Goal: Find specific page/section: Find specific page/section

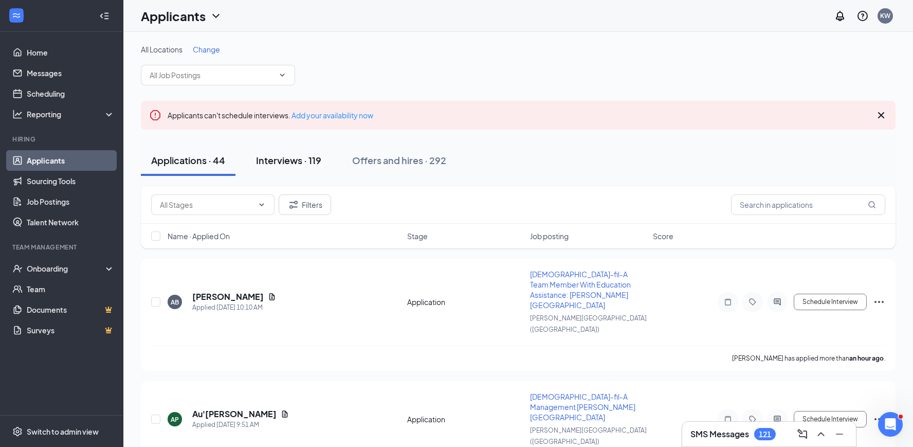
click at [278, 158] on div "Interviews · 119" at bounding box center [288, 160] width 65 height 13
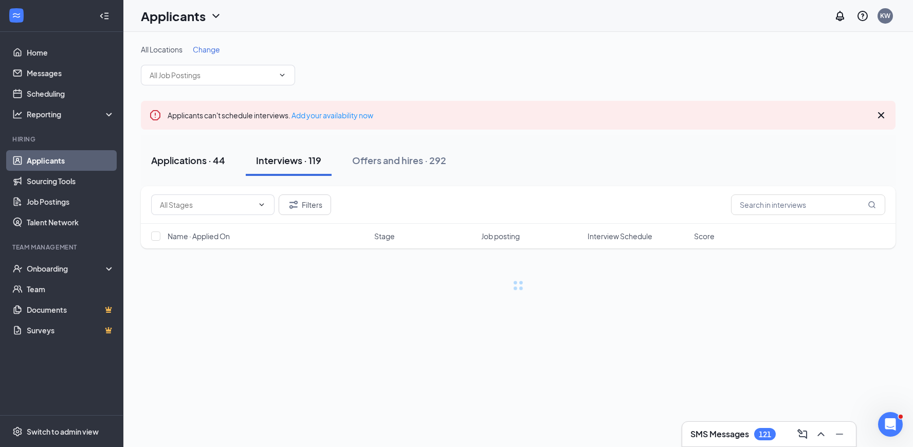
click at [209, 164] on div "Applications · 44" at bounding box center [188, 160] width 74 height 13
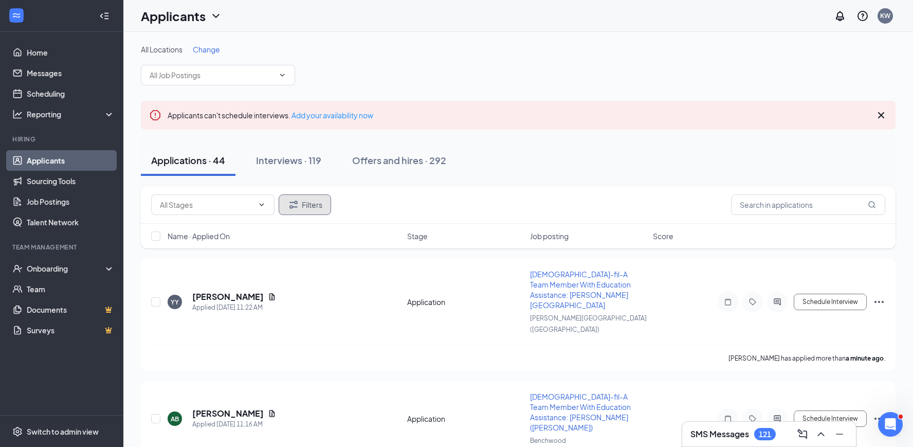
click at [310, 205] on button "Filters" at bounding box center [305, 204] width 52 height 21
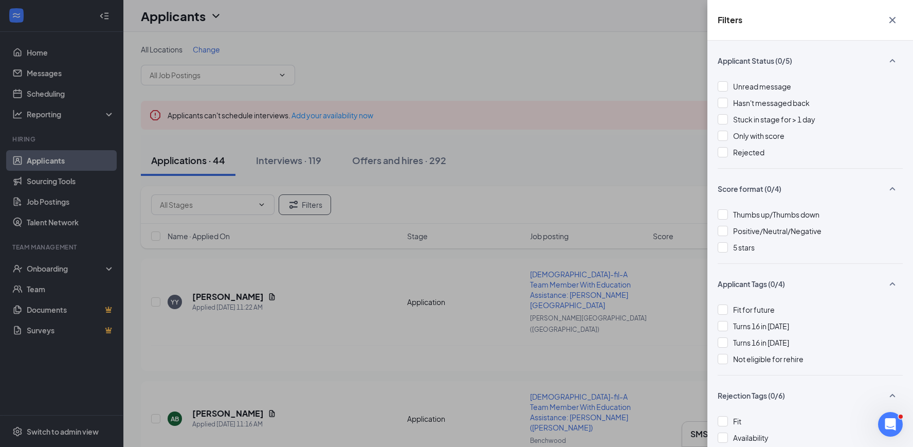
scroll to position [115, 0]
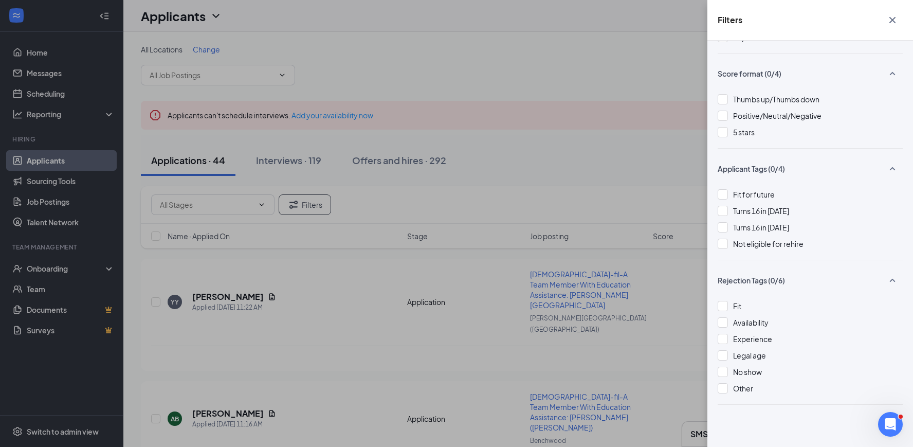
click at [359, 136] on div "Filters Applicant Status (0/5) Unread message Hasn't messaged back Stuck in sta…" at bounding box center [456, 223] width 913 height 447
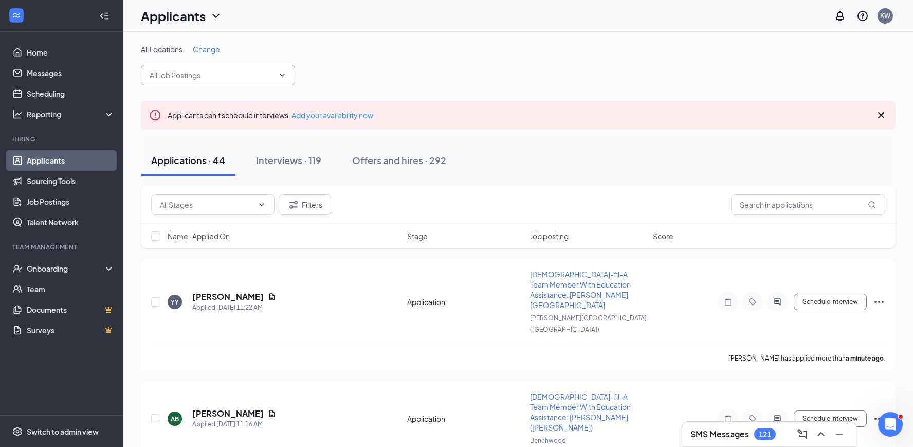
click at [269, 75] on input "text" at bounding box center [212, 74] width 124 height 11
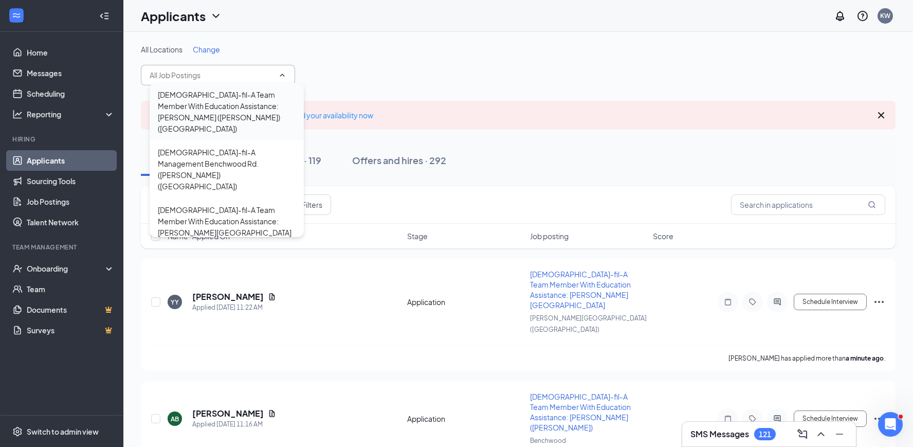
click at [263, 111] on div "[DEMOGRAPHIC_DATA]-fil-A Team Member With Education Assistance: [PERSON_NAME] (…" at bounding box center [227, 111] width 138 height 45
type input "[DEMOGRAPHIC_DATA]-fil-A Team Member With Education Assistance: [PERSON_NAME] (…"
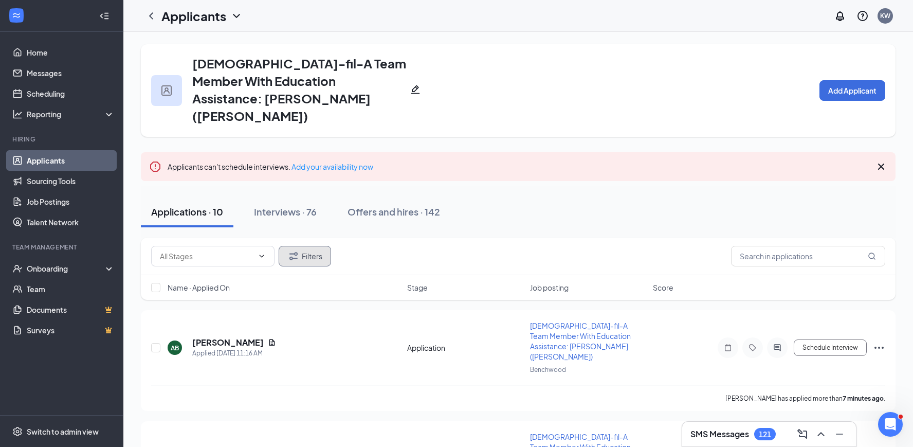
click at [322, 246] on button "Filters" at bounding box center [305, 256] width 52 height 21
